Goal: Task Accomplishment & Management: Manage account settings

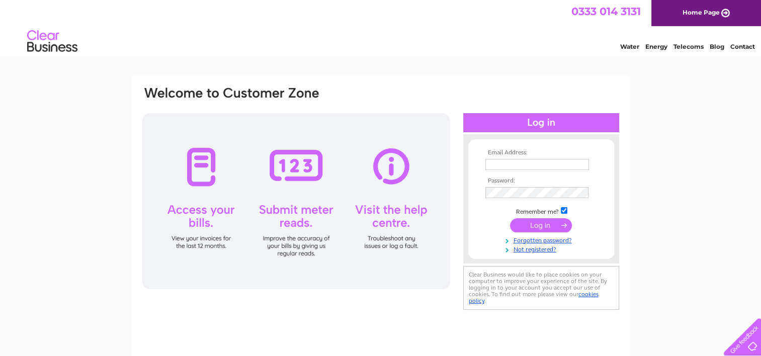
click at [491, 160] on input "text" at bounding box center [538, 164] width 104 height 11
type input "invoice@Tayloreng.co.uk"
click at [531, 162] on input "text" at bounding box center [538, 164] width 104 height 11
type input "Ronnie@tayloreng.co.uk"
click at [548, 226] on input "submit" at bounding box center [541, 225] width 62 height 14
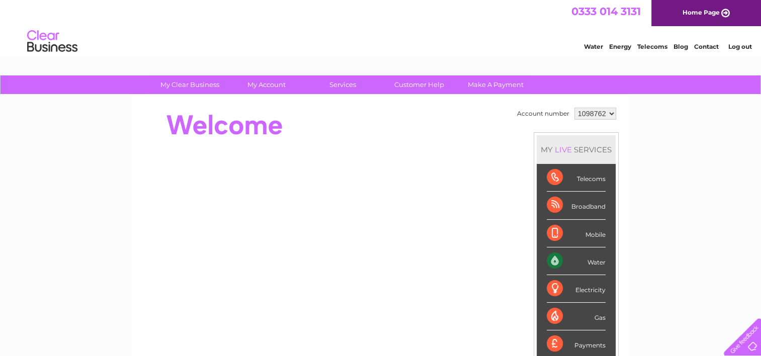
click at [551, 256] on div "Water" at bounding box center [576, 262] width 59 height 28
click at [580, 260] on div "Water" at bounding box center [576, 262] width 59 height 28
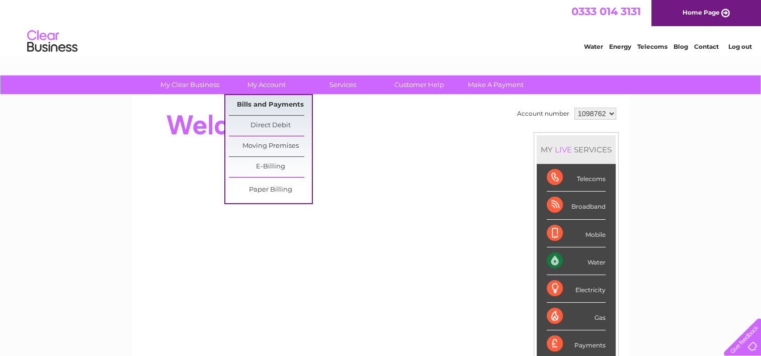
click at [248, 103] on link "Bills and Payments" at bounding box center [270, 105] width 83 height 20
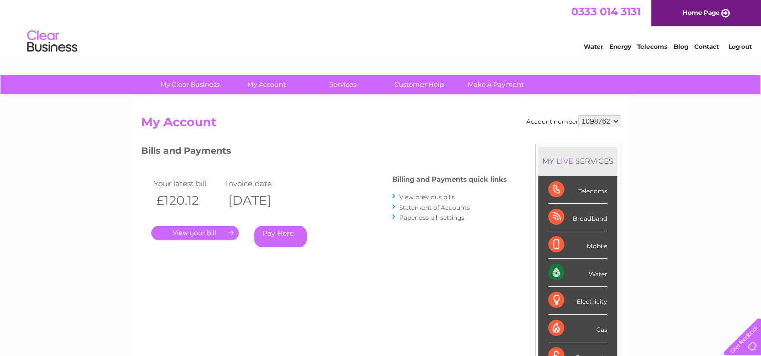
click at [207, 233] on link "." at bounding box center [195, 233] width 88 height 15
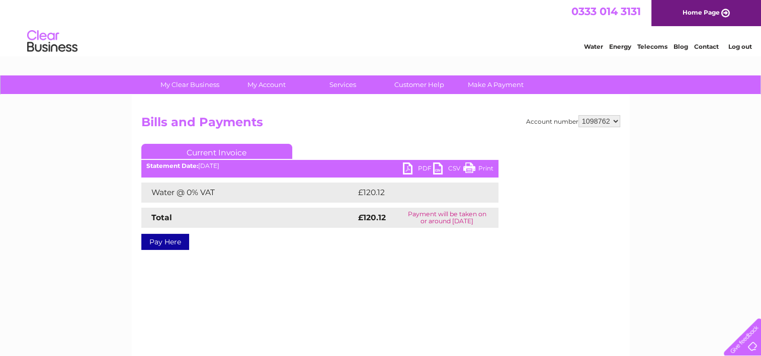
click at [413, 163] on link "PDF" at bounding box center [418, 170] width 30 height 15
